Goal: Find specific page/section: Find specific page/section

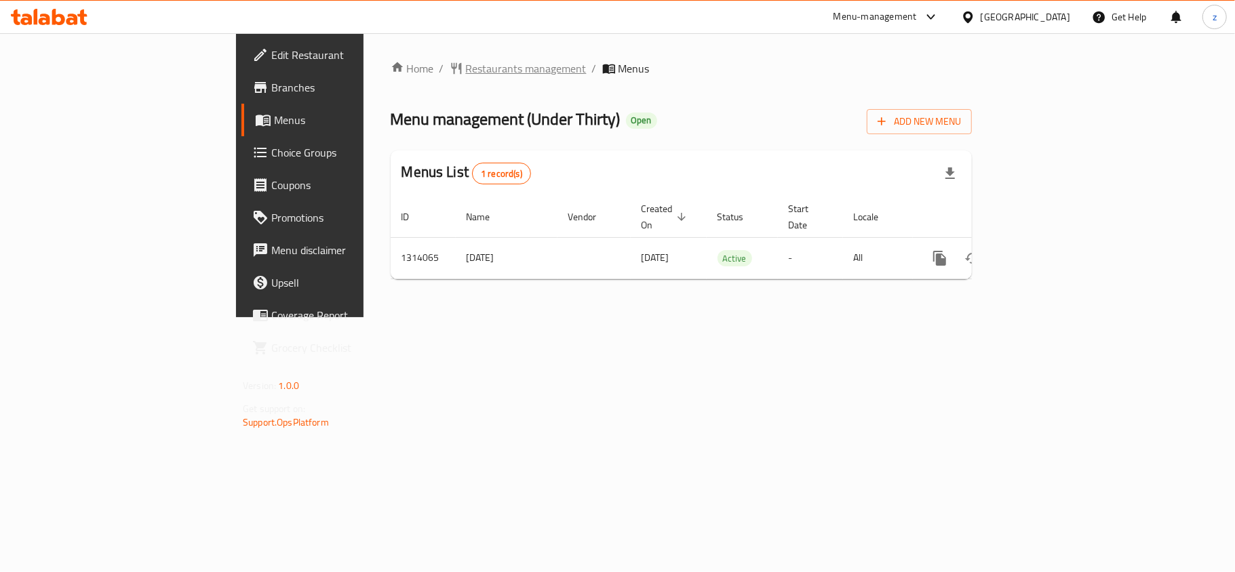
click at [466, 71] on span "Restaurants management" at bounding box center [526, 68] width 121 height 16
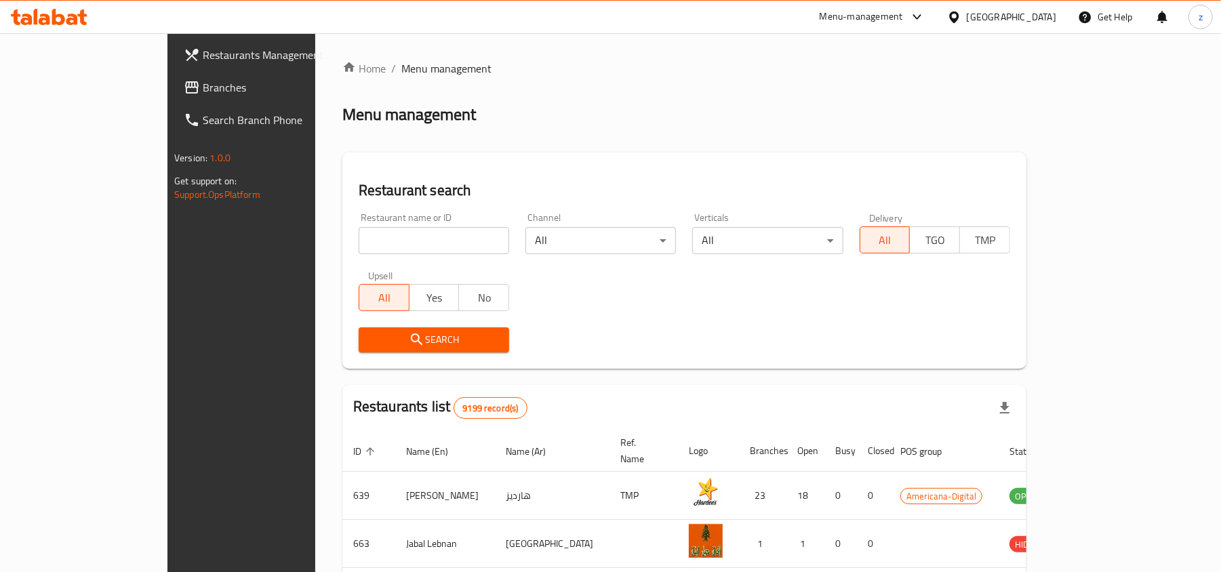
click at [203, 95] on span "Branches" at bounding box center [282, 87] width 158 height 16
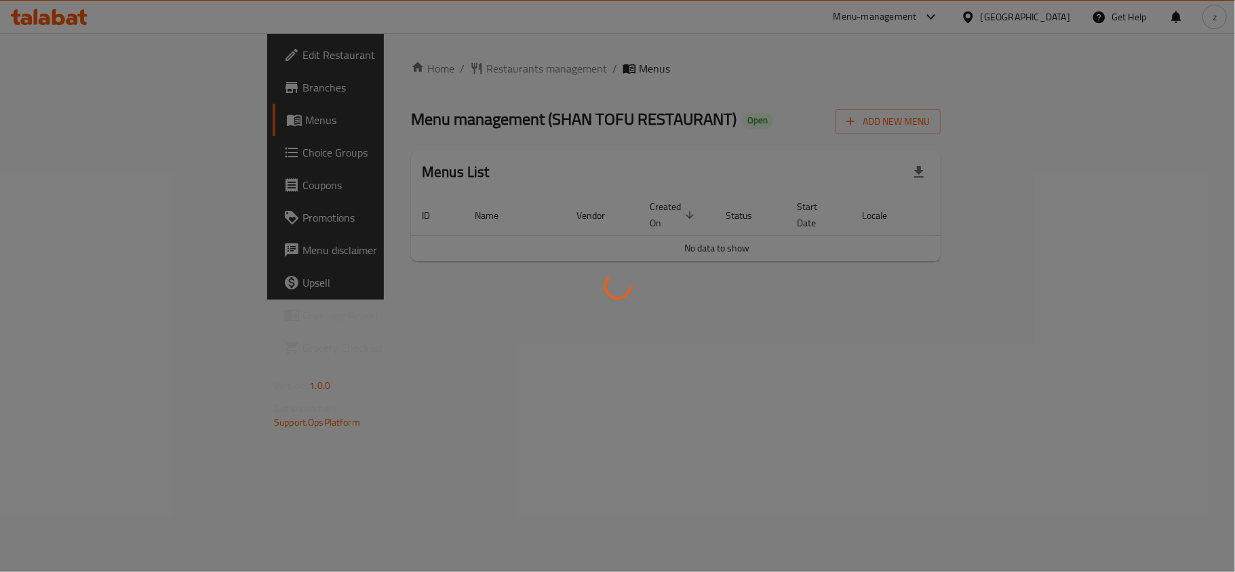
click at [416, 136] on div at bounding box center [617, 286] width 1235 height 572
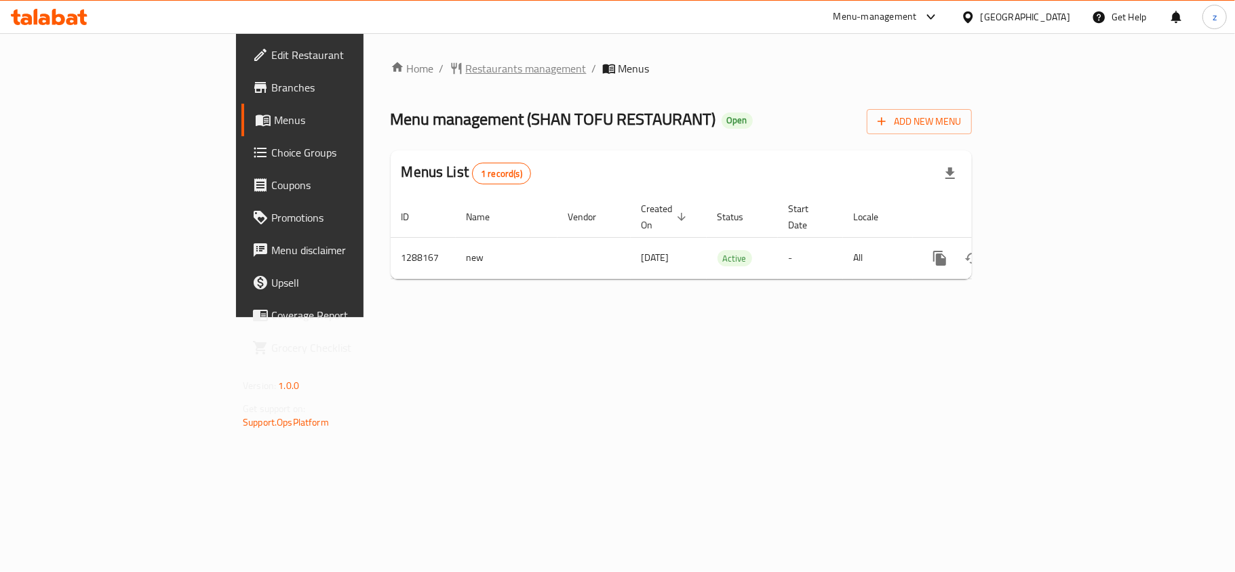
click at [466, 73] on span "Restaurants management" at bounding box center [526, 68] width 121 height 16
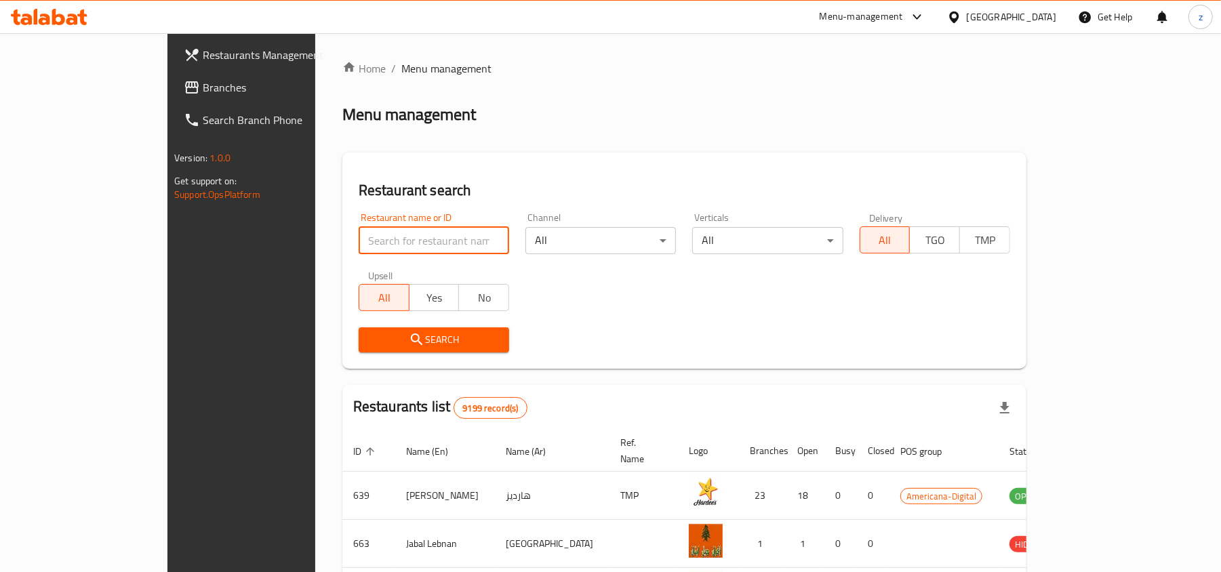
click at [359, 237] on input "search" at bounding box center [434, 240] width 151 height 27
paste input "697042"
type input "697042"
click at [370, 332] on span "Search" at bounding box center [434, 340] width 129 height 17
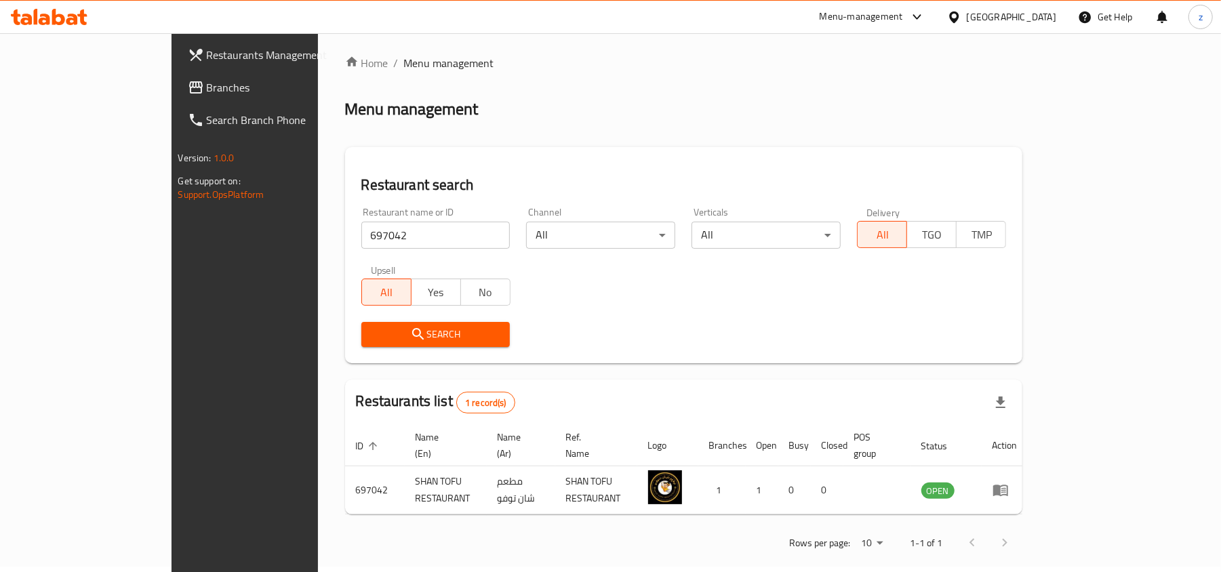
scroll to position [7, 0]
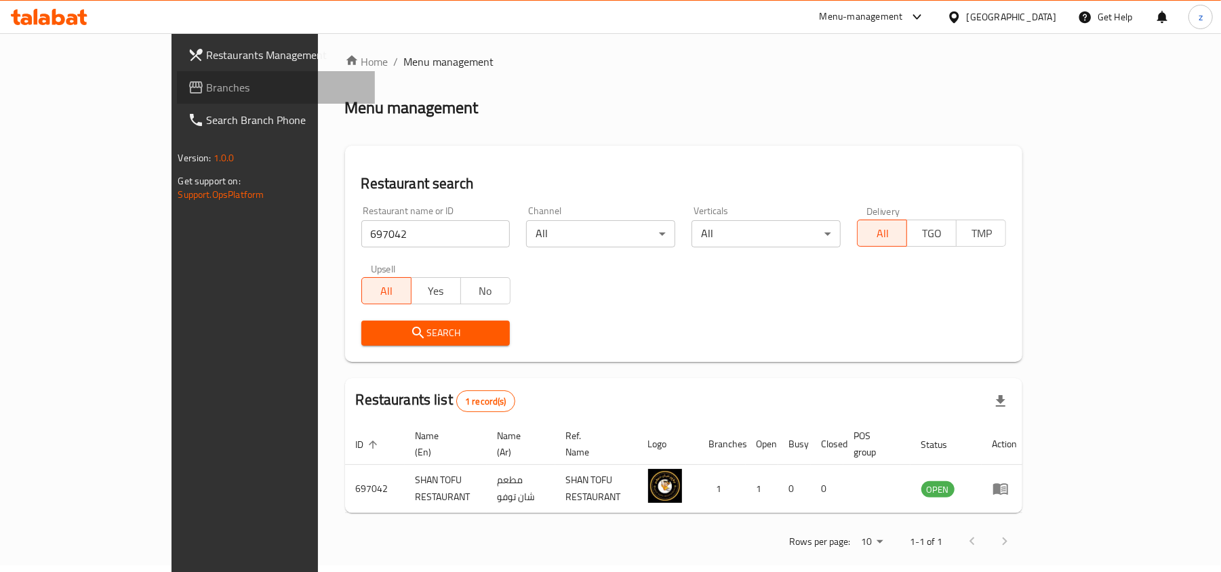
click at [188, 84] on span at bounding box center [197, 87] width 19 height 16
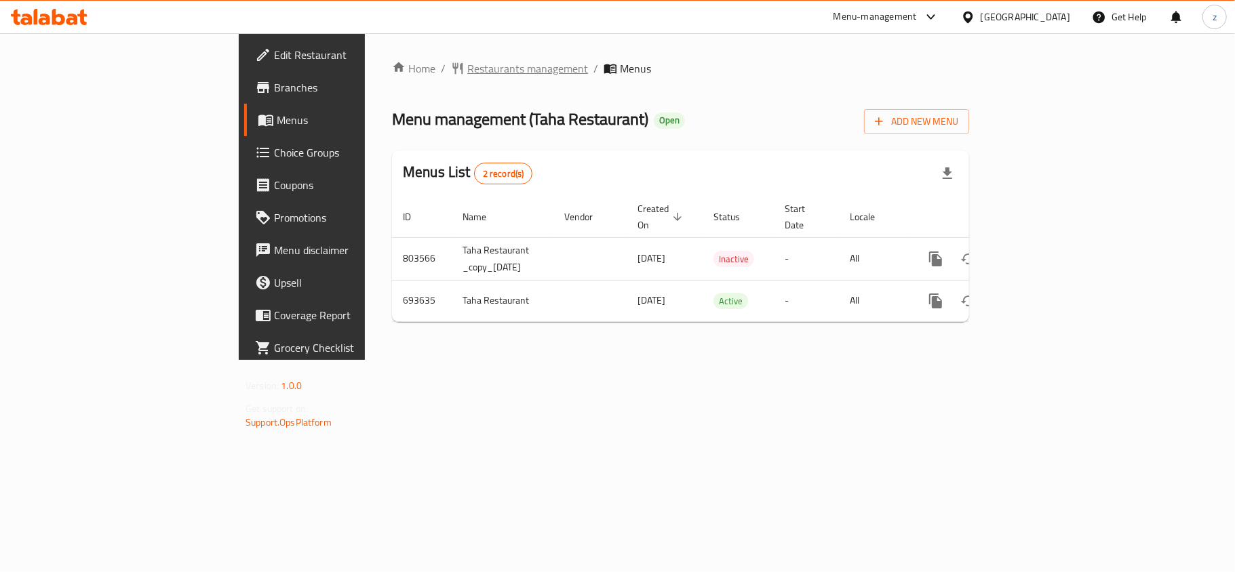
click at [467, 60] on span "Restaurants management" at bounding box center [527, 68] width 121 height 16
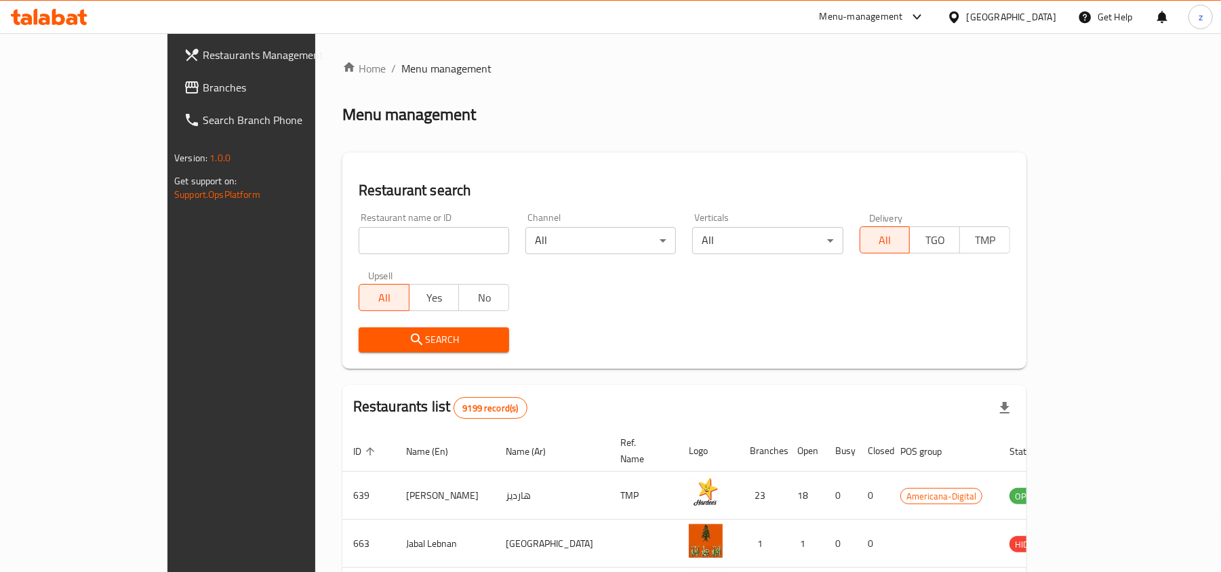
click at [359, 248] on input "search" at bounding box center [434, 240] width 151 height 27
paste input "643628"
type input "643628"
click at [370, 340] on span "Search" at bounding box center [434, 340] width 129 height 17
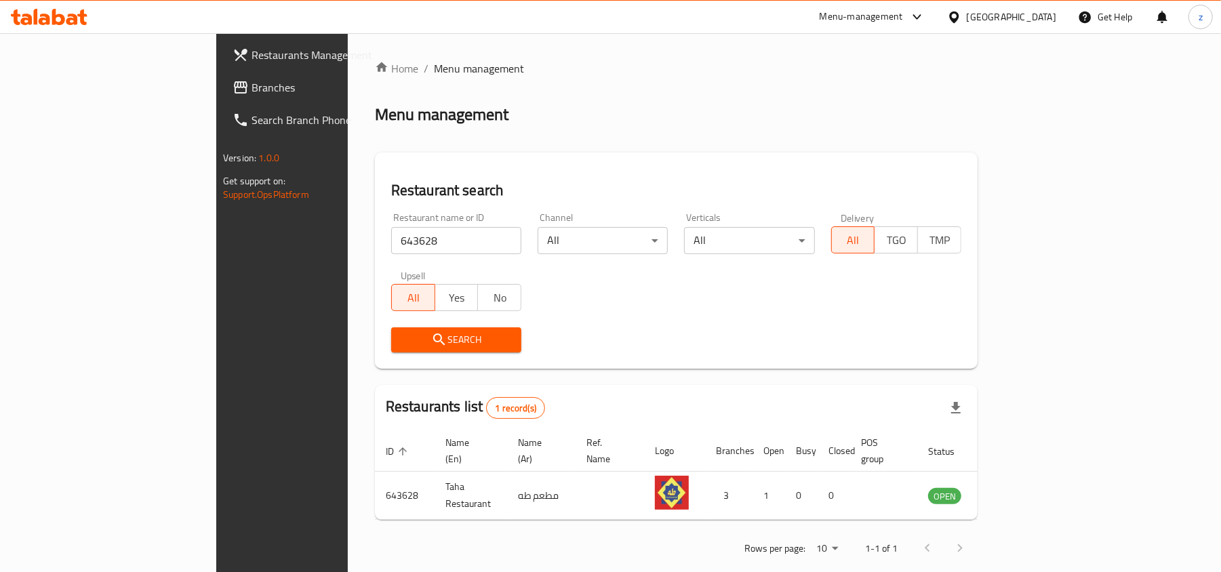
click at [252, 90] on span "Branches" at bounding box center [331, 87] width 158 height 16
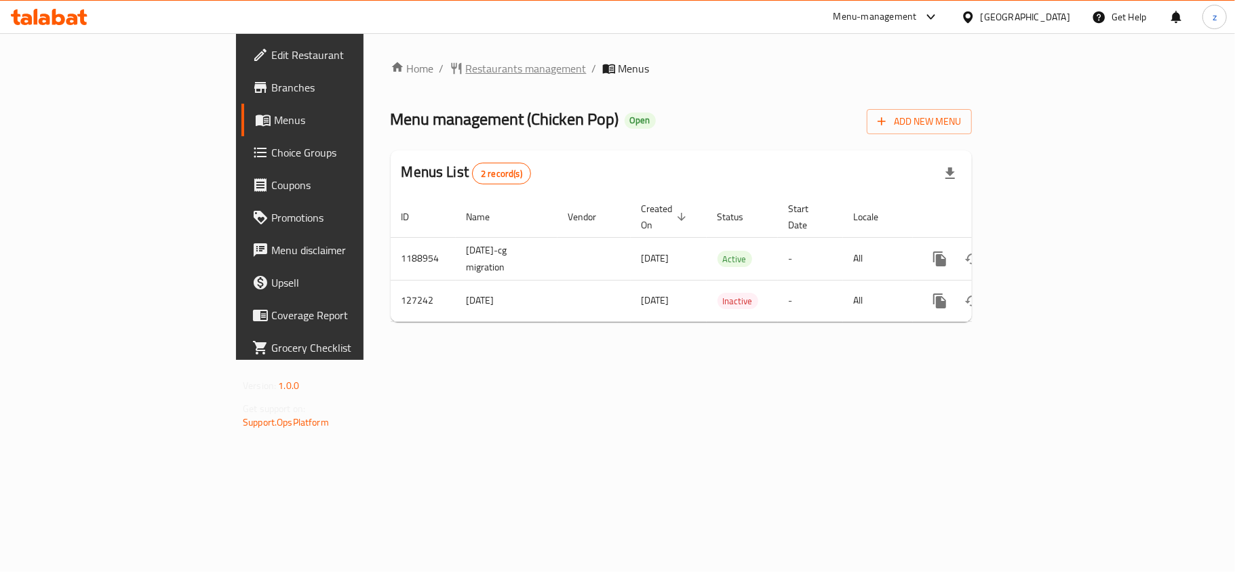
click at [466, 68] on span "Restaurants management" at bounding box center [526, 68] width 121 height 16
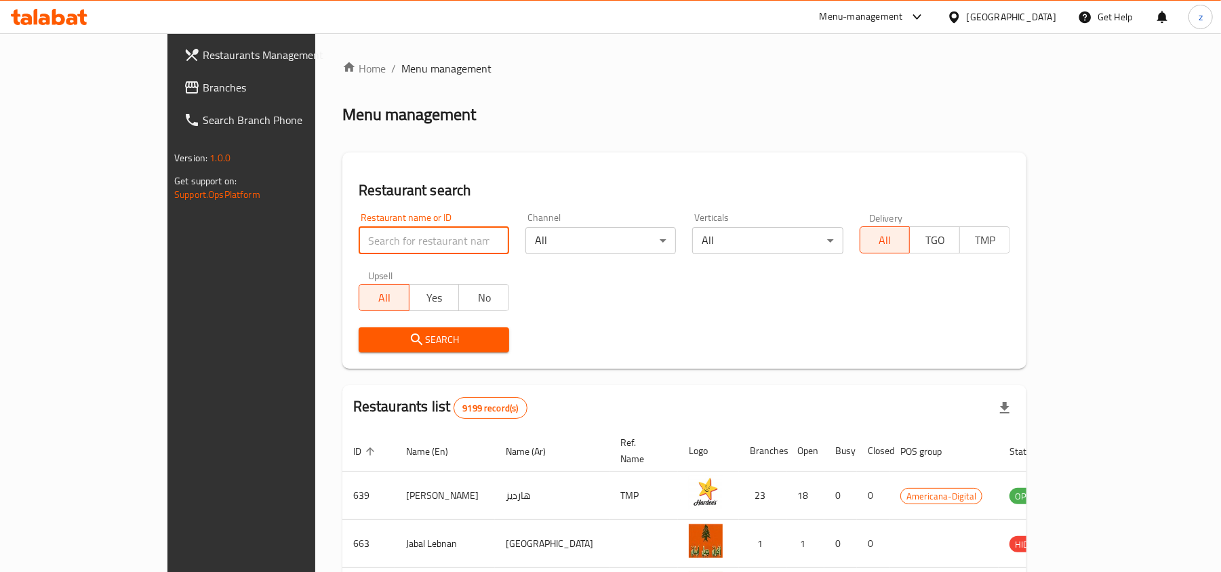
click at [380, 237] on input "search" at bounding box center [434, 240] width 151 height 27
paste input "609424"
type input "609424"
click at [370, 348] on span "Search" at bounding box center [434, 340] width 129 height 17
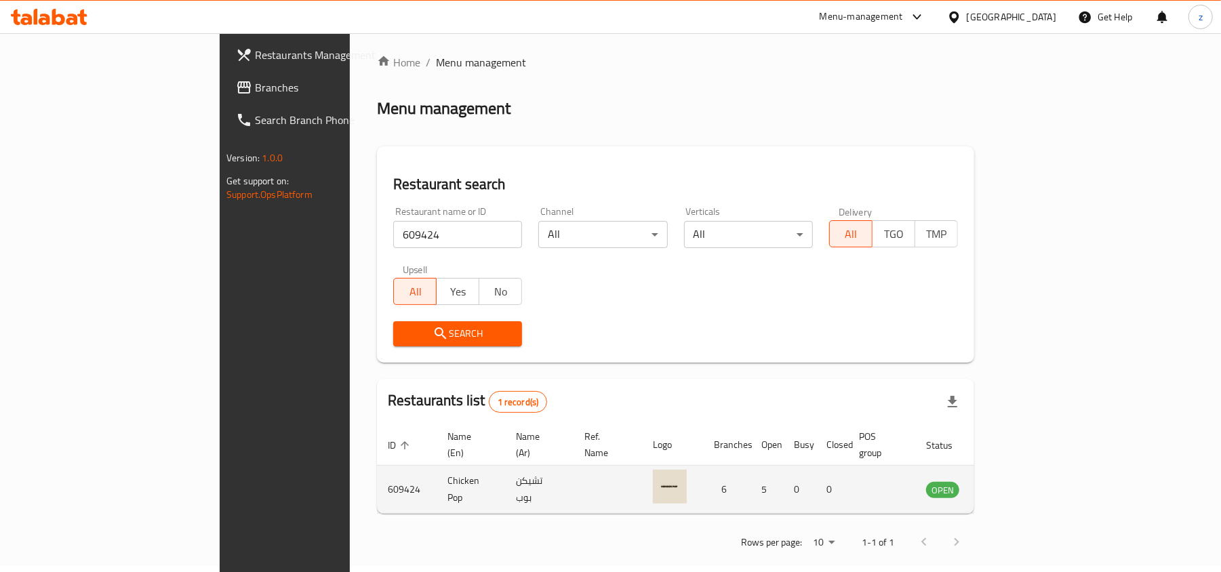
scroll to position [7, 0]
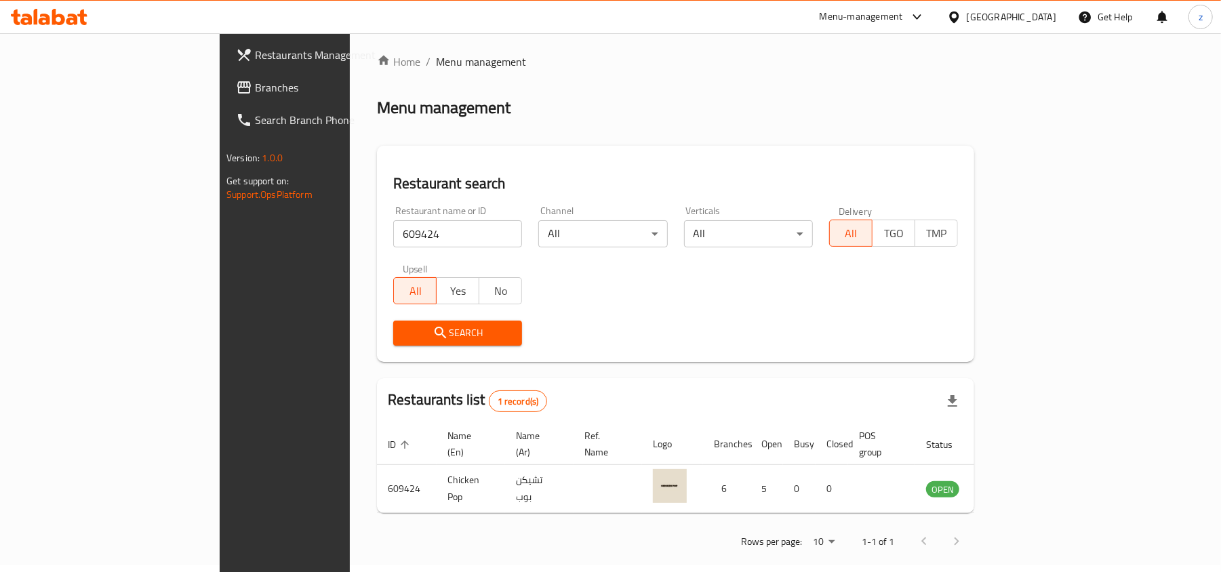
click at [255, 87] on span "Branches" at bounding box center [334, 87] width 158 height 16
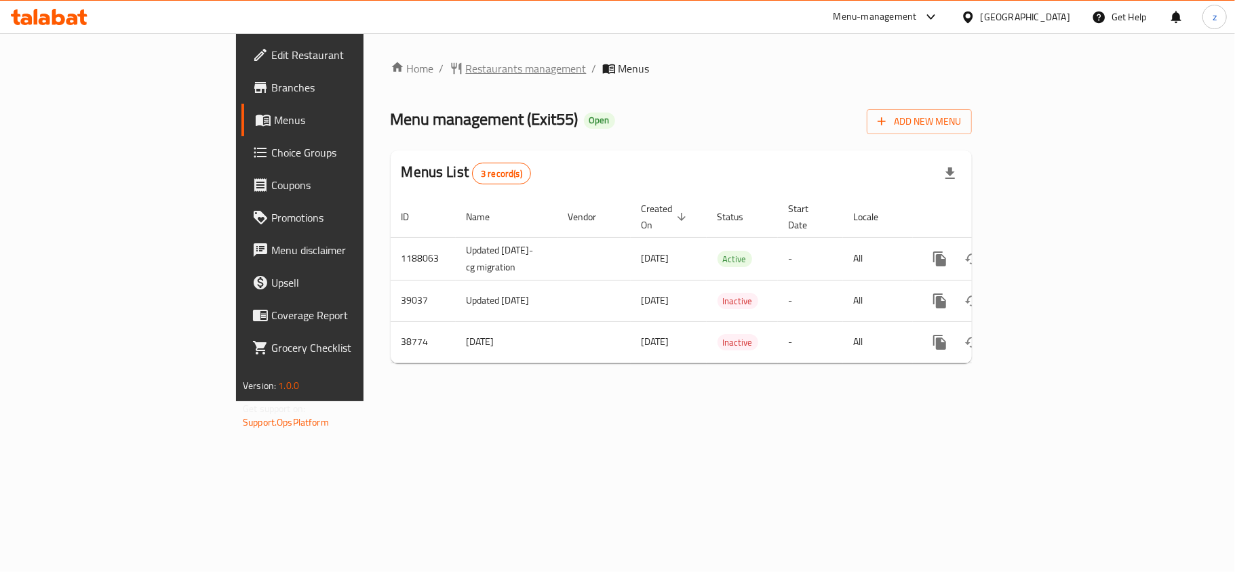
click at [466, 66] on span "Restaurants management" at bounding box center [526, 68] width 121 height 16
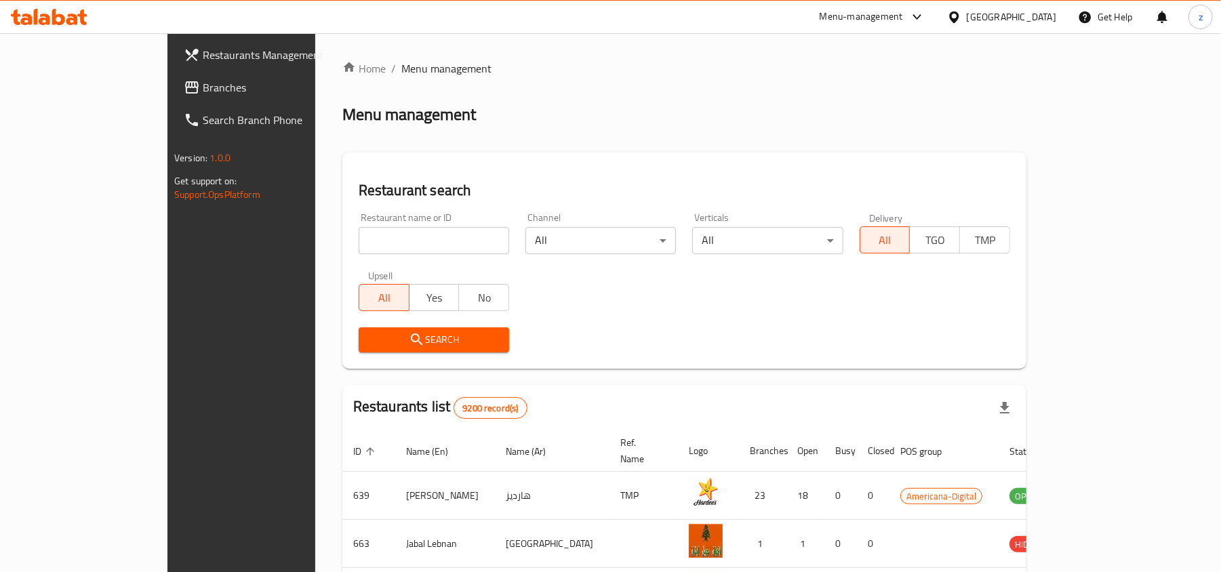
click at [359, 242] on input "search" at bounding box center [434, 240] width 151 height 27
paste input "12563"
type input "12563"
click at [370, 336] on span "Search" at bounding box center [434, 340] width 129 height 17
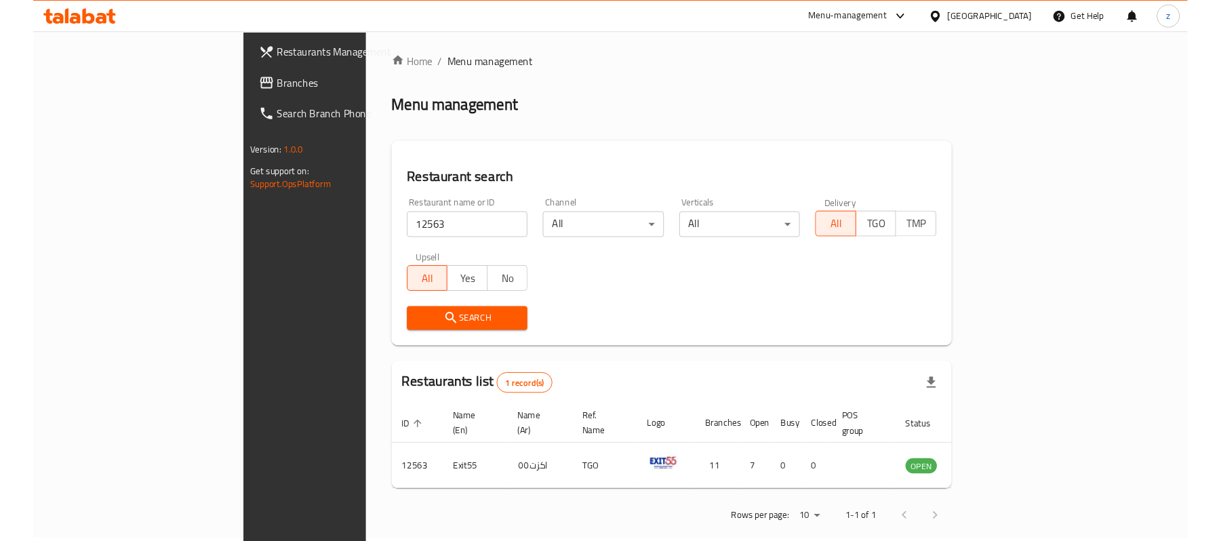
scroll to position [7, 0]
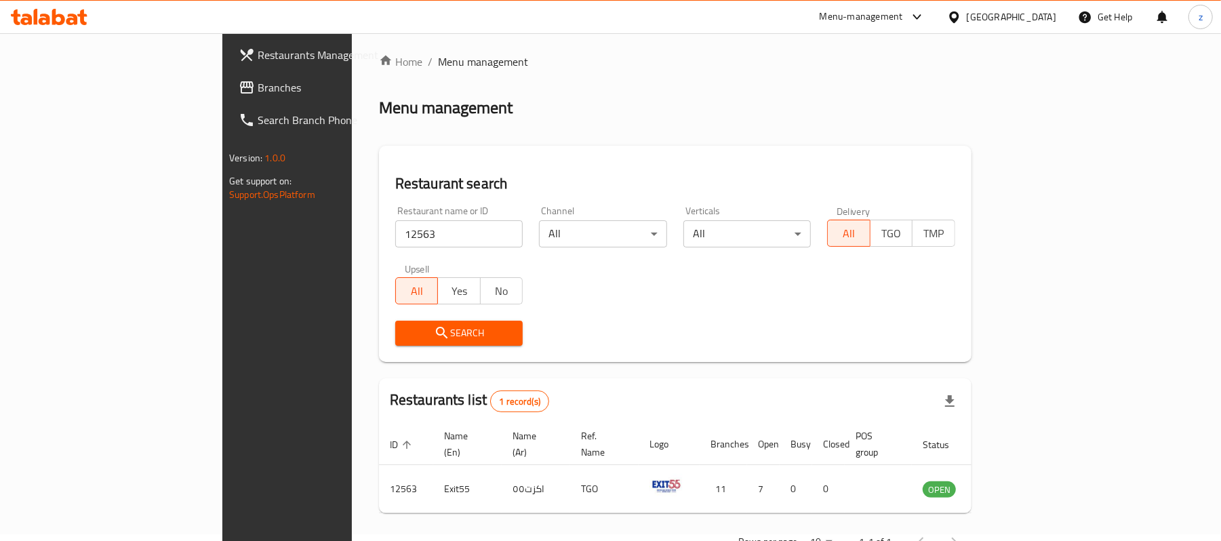
click at [258, 79] on span "Branches" at bounding box center [337, 87] width 158 height 16
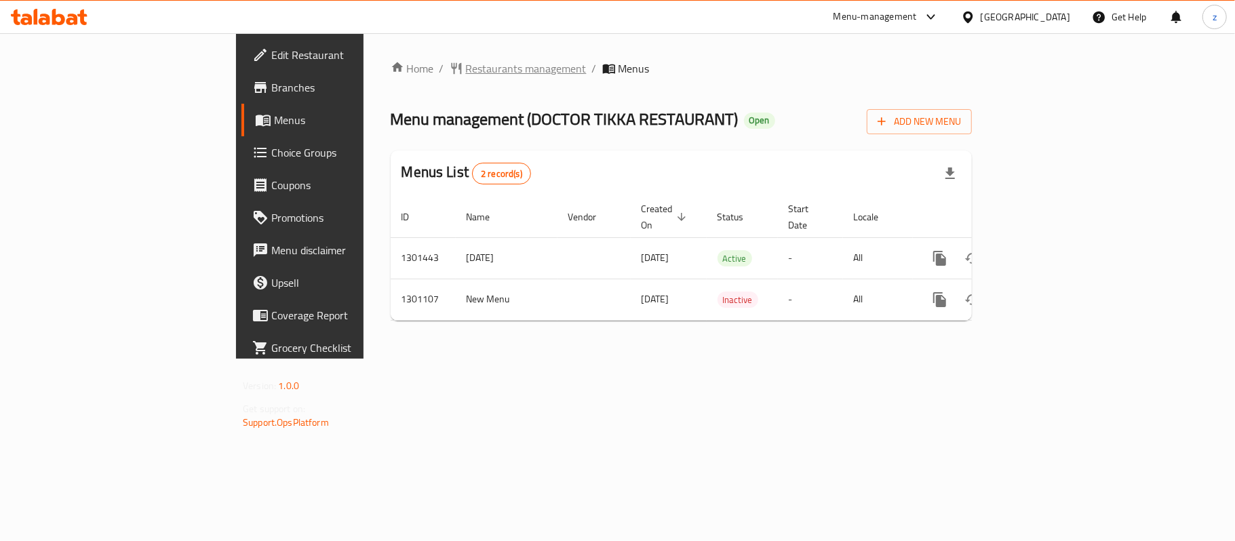
click at [466, 66] on span "Restaurants management" at bounding box center [526, 68] width 121 height 16
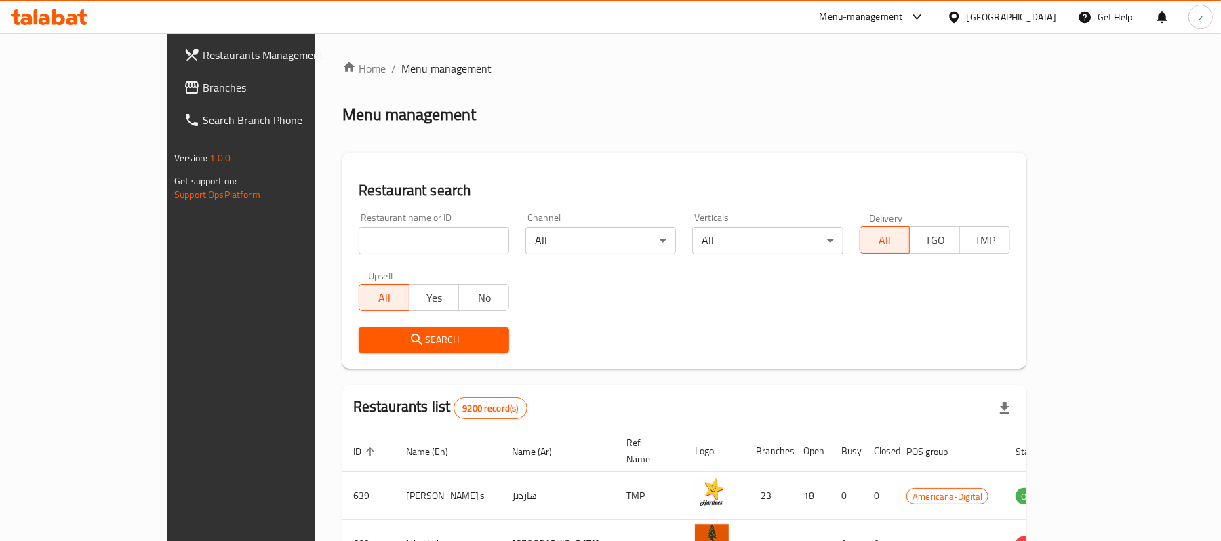
click at [359, 239] on input "search" at bounding box center [434, 240] width 151 height 27
paste input "701895"
type input "701895"
click at [370, 349] on button "Search" at bounding box center [434, 340] width 151 height 25
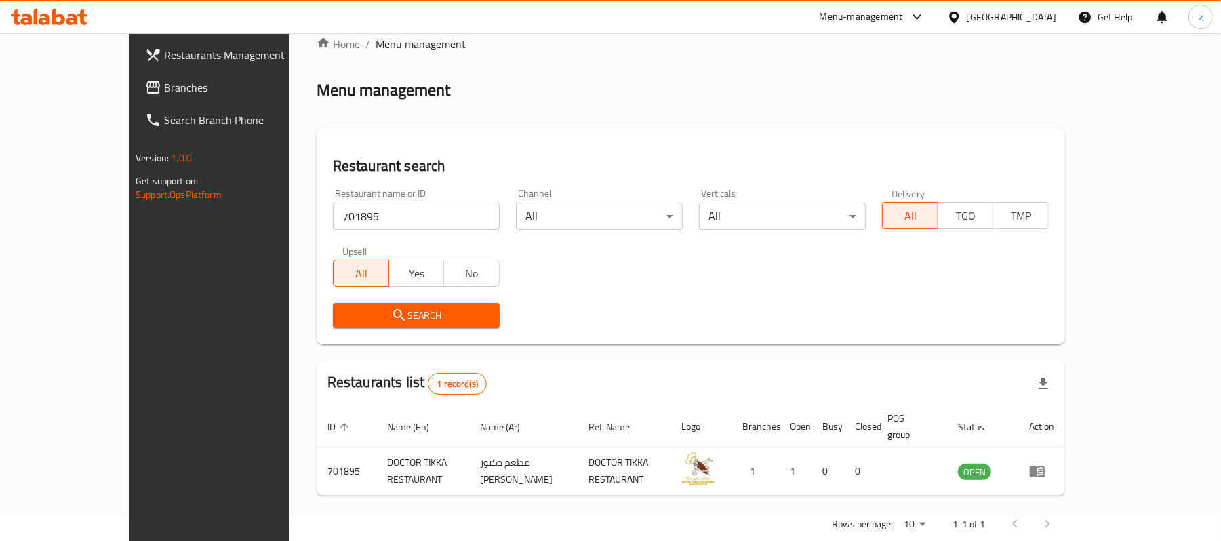
scroll to position [38, 0]
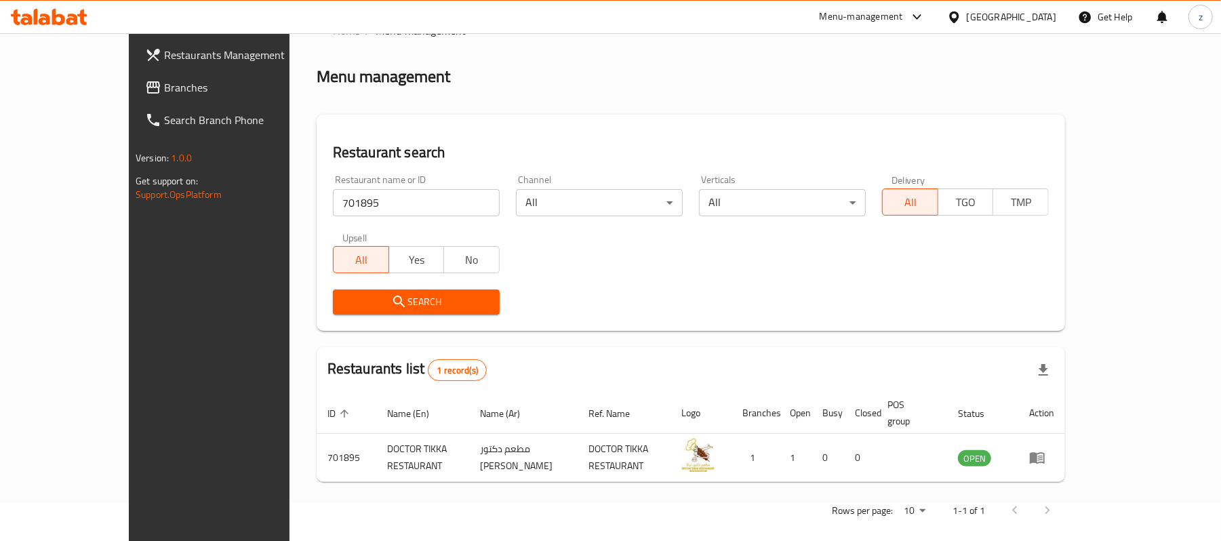
click at [134, 100] on link "Branches" at bounding box center [233, 87] width 199 height 33
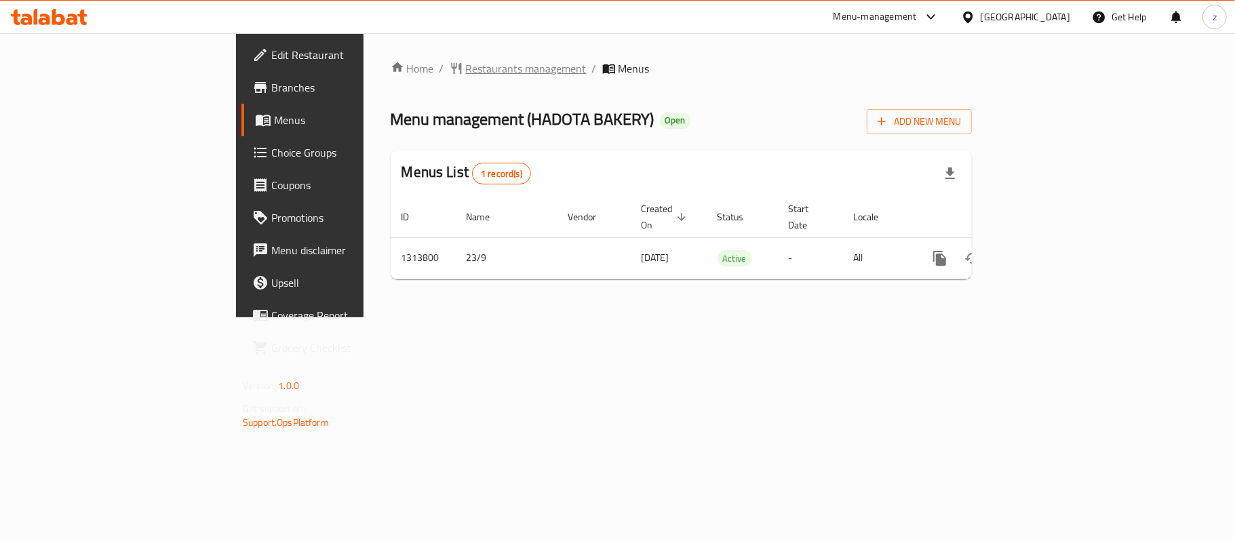
click at [466, 76] on span "Restaurants management" at bounding box center [526, 68] width 121 height 16
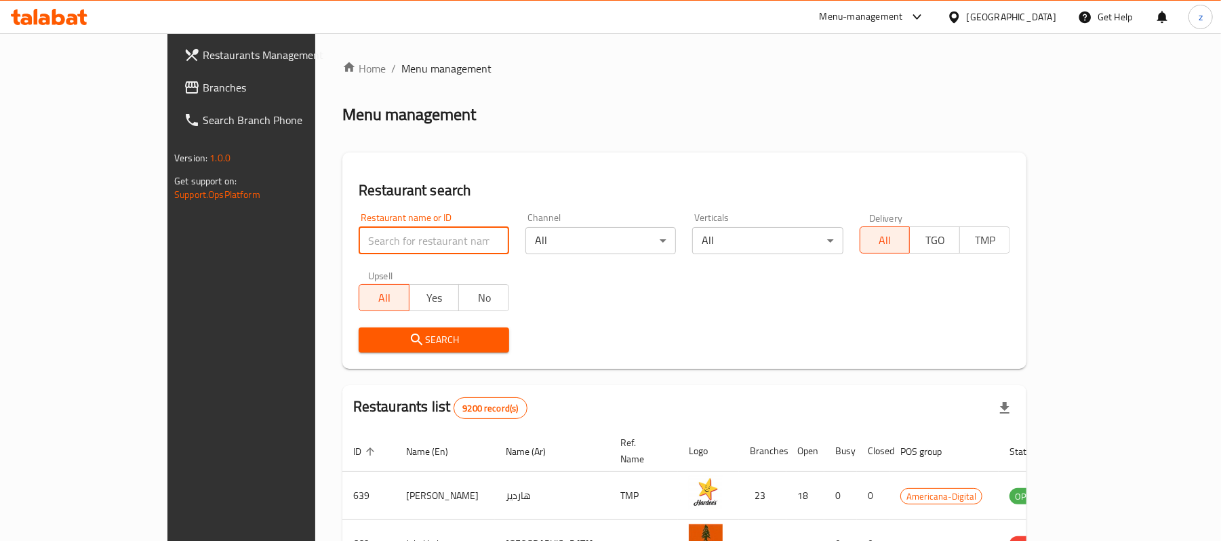
click at [359, 241] on input "search" at bounding box center [434, 240] width 151 height 27
paste input "706677"
type input "706677"
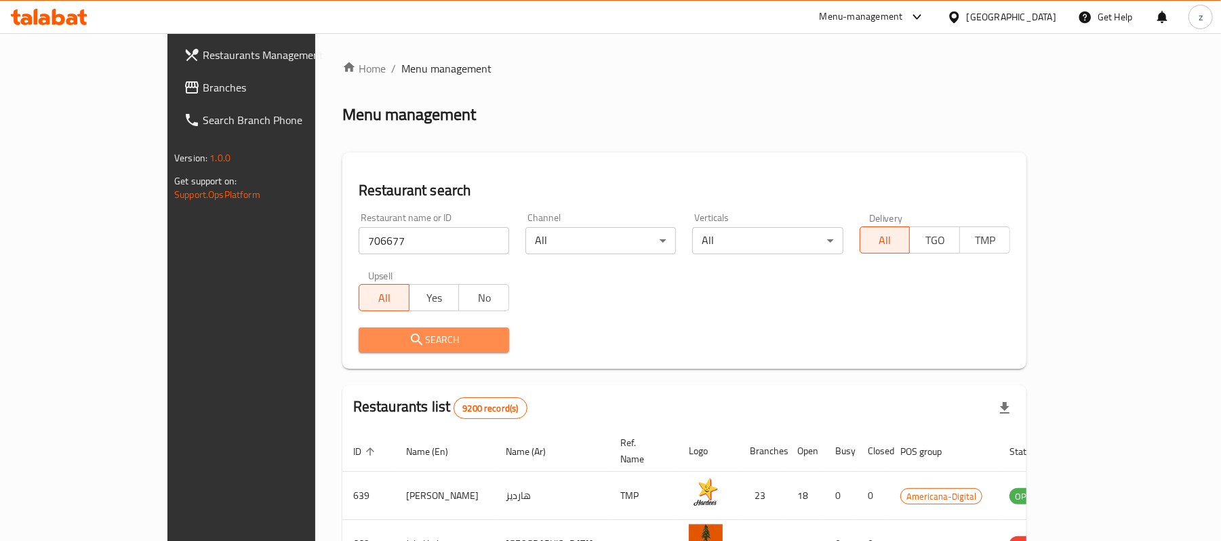
click at [385, 331] on button "Search" at bounding box center [434, 340] width 151 height 25
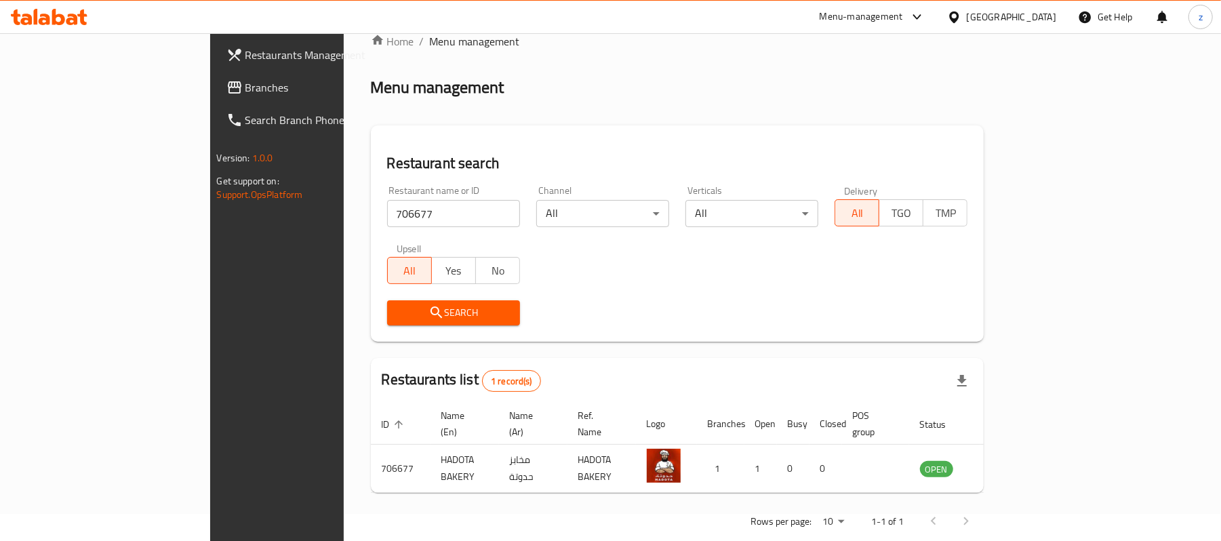
scroll to position [38, 0]
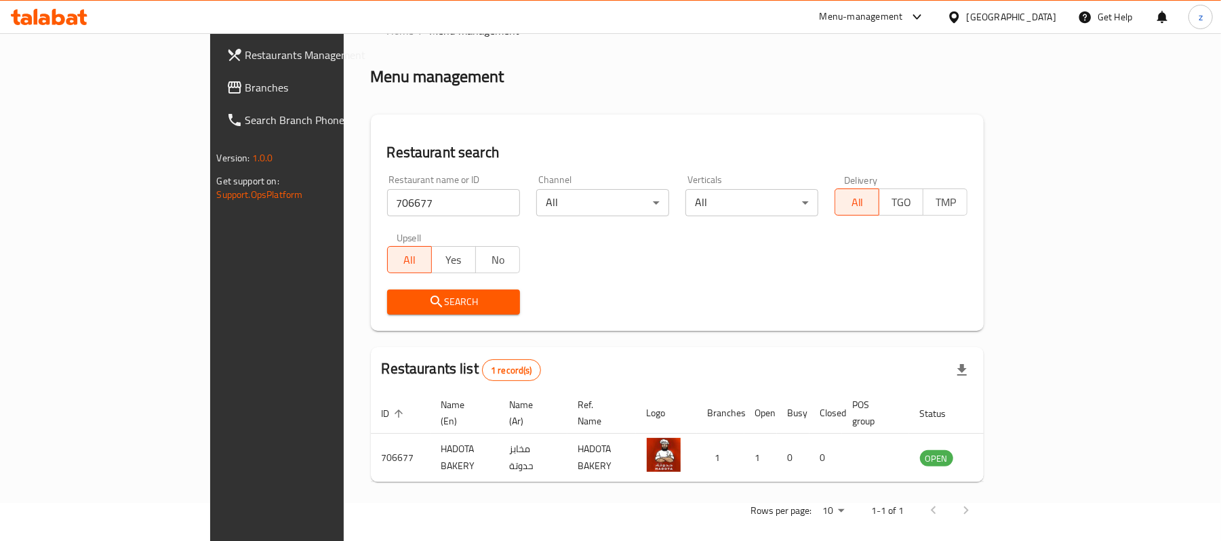
click at [246, 82] on span "Branches" at bounding box center [325, 87] width 158 height 16
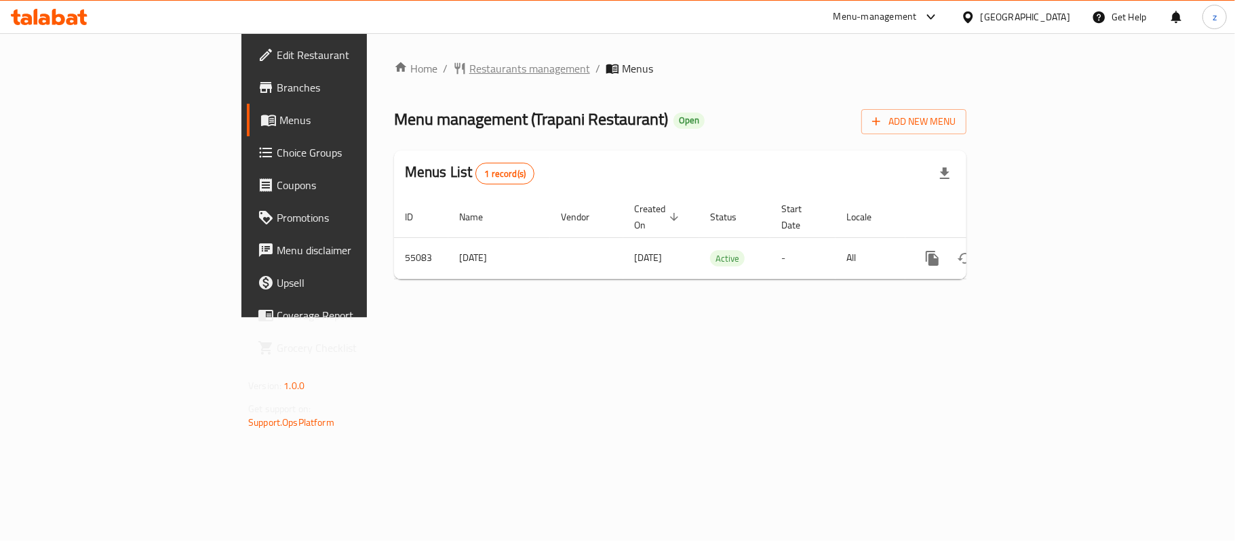
click at [469, 66] on span "Restaurants management" at bounding box center [529, 68] width 121 height 16
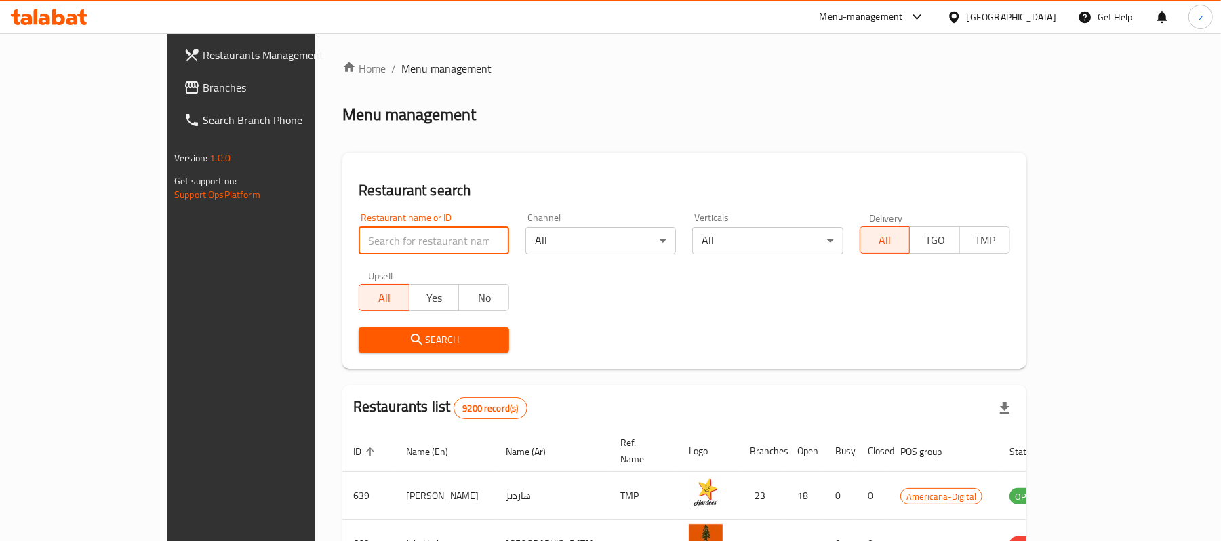
click at [359, 236] on input "search" at bounding box center [434, 240] width 151 height 27
paste input "27117"
type input "27117"
click at [370, 337] on span "Search" at bounding box center [434, 340] width 129 height 17
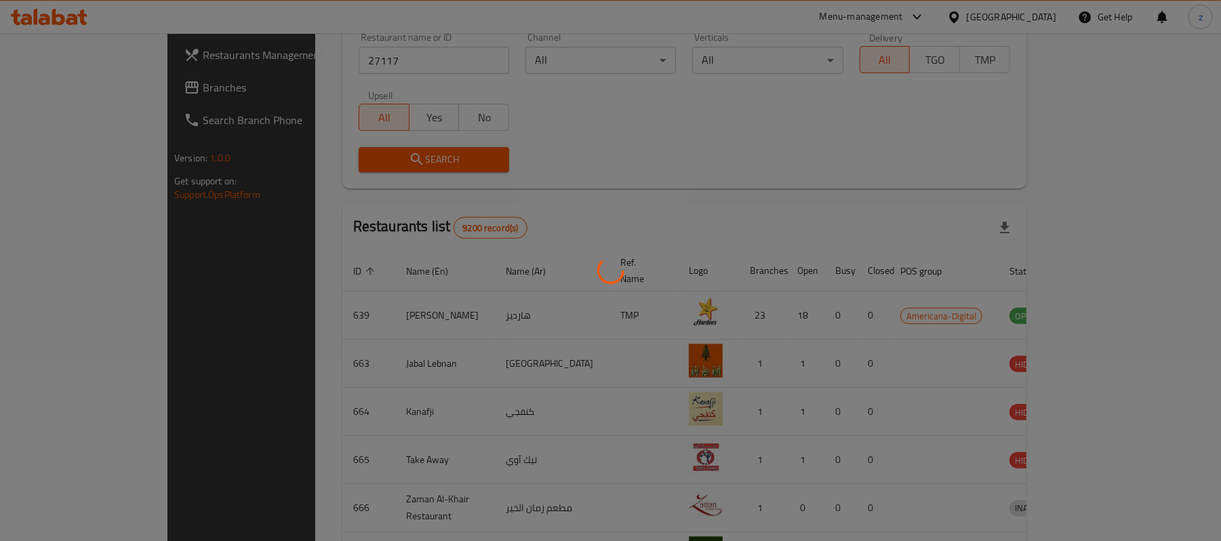
scroll to position [38, 0]
